Goal: Navigation & Orientation: Go to known website

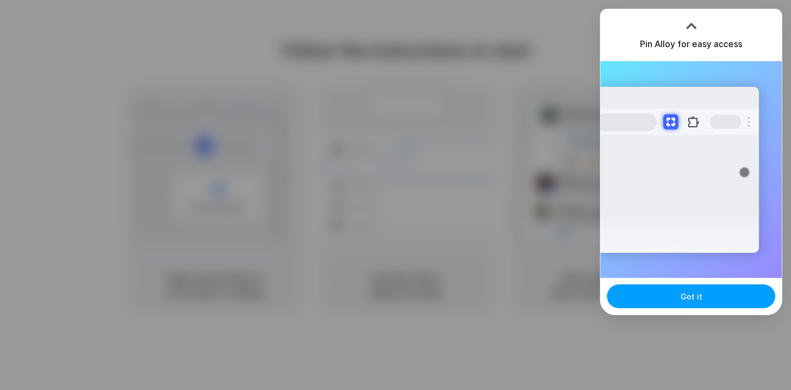
click at [700, 304] on button "Got it" at bounding box center [691, 296] width 168 height 24
